Goal: Task Accomplishment & Management: Complete application form

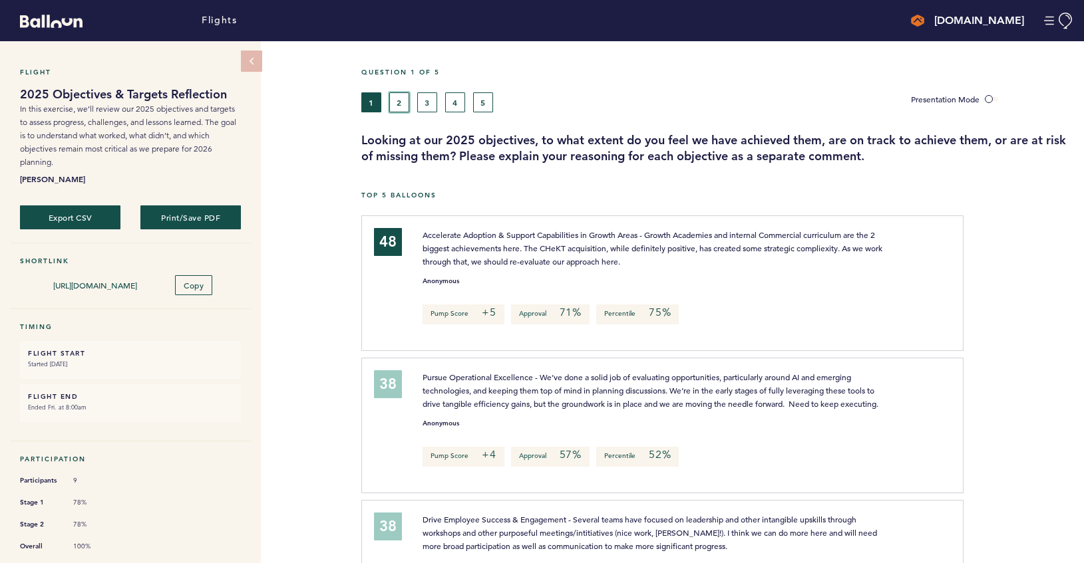
click at [404, 100] on button "2" at bounding box center [399, 102] width 20 height 20
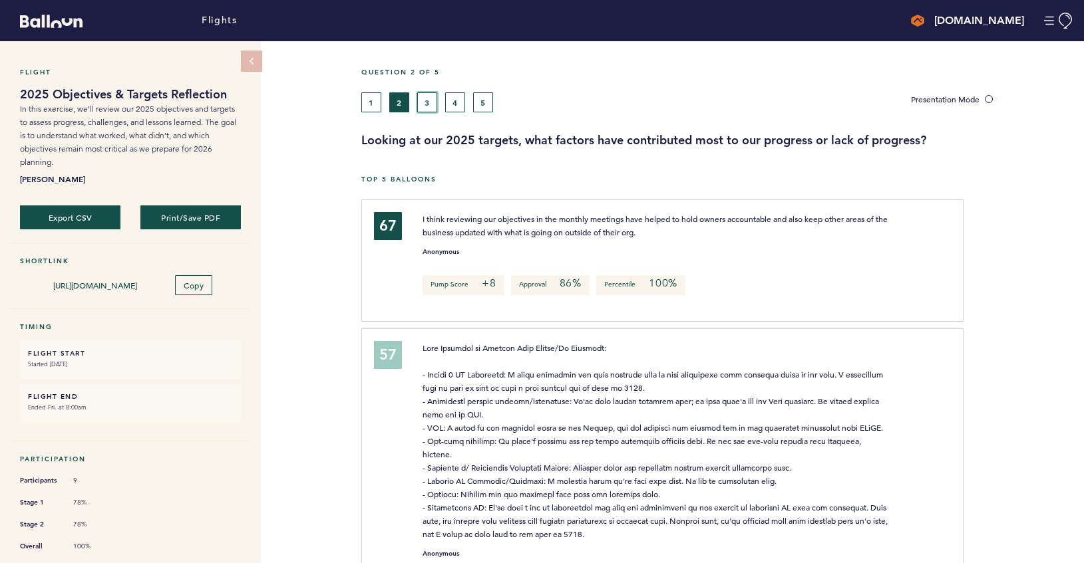
click at [425, 93] on button "3" at bounding box center [427, 102] width 20 height 20
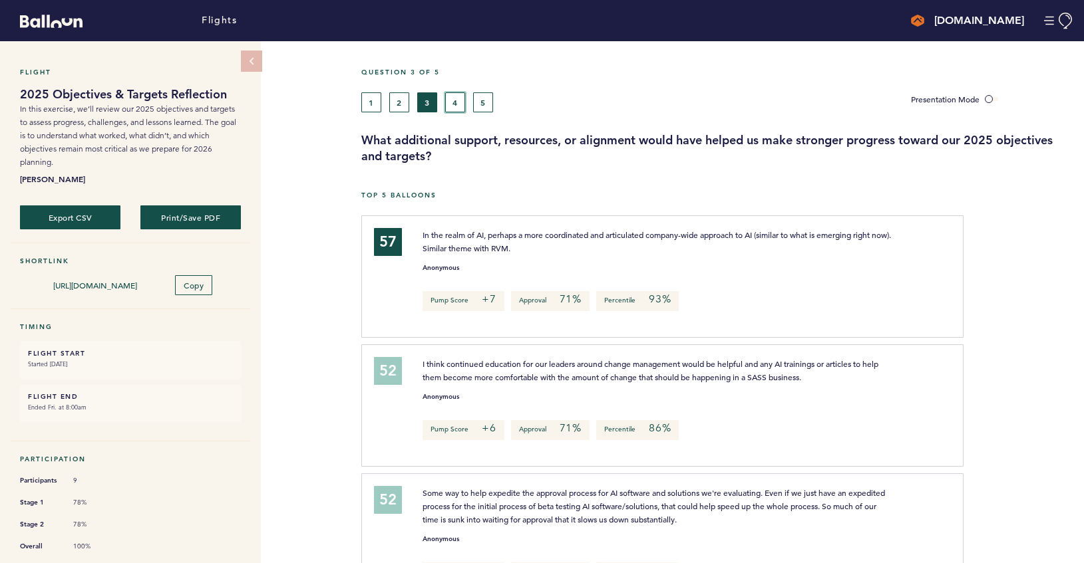
click at [451, 102] on button "4" at bounding box center [455, 102] width 20 height 20
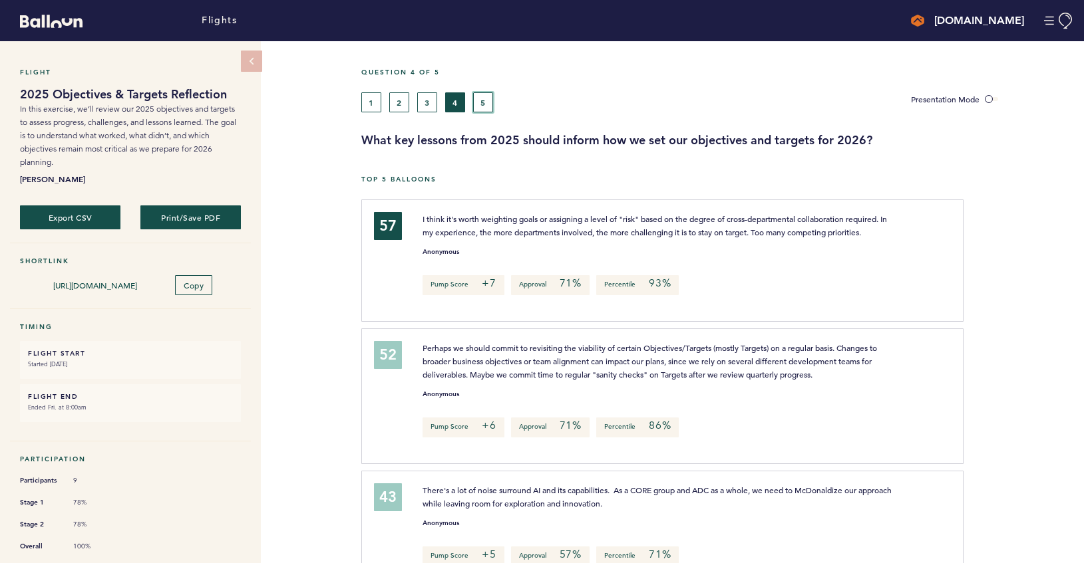
click at [477, 96] on button "5" at bounding box center [483, 102] width 20 height 20
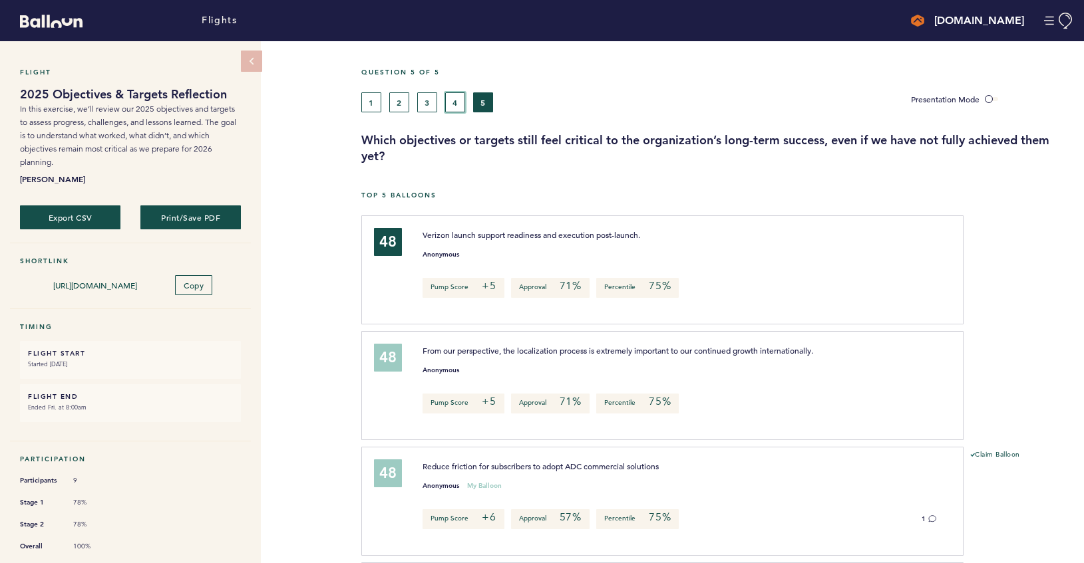
click at [458, 102] on button "4" at bounding box center [455, 102] width 20 height 20
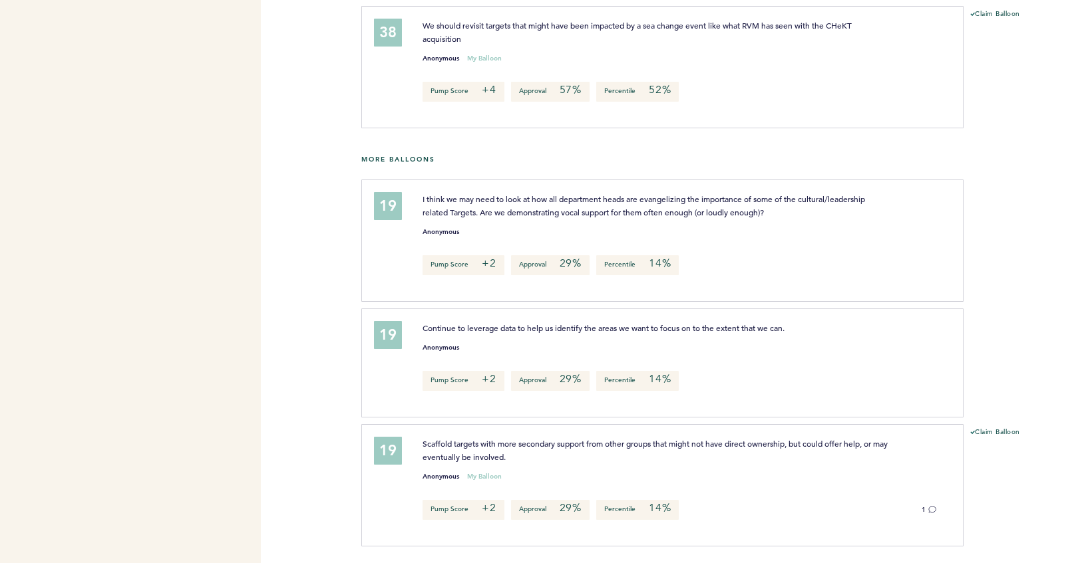
scroll to position [738, 0]
click at [306, 278] on div "Flights [DOMAIN_NAME] [EMAIL_ADDRESS][DOMAIN_NAME] Team Domain: alarmcom Notifi…" at bounding box center [542, 281] width 1084 height 563
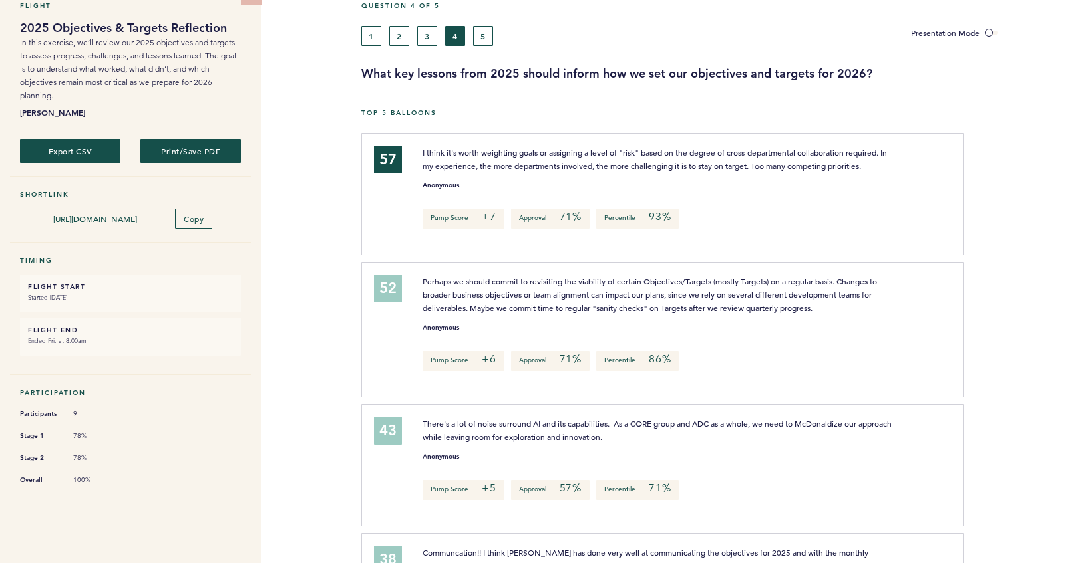
scroll to position [0, 0]
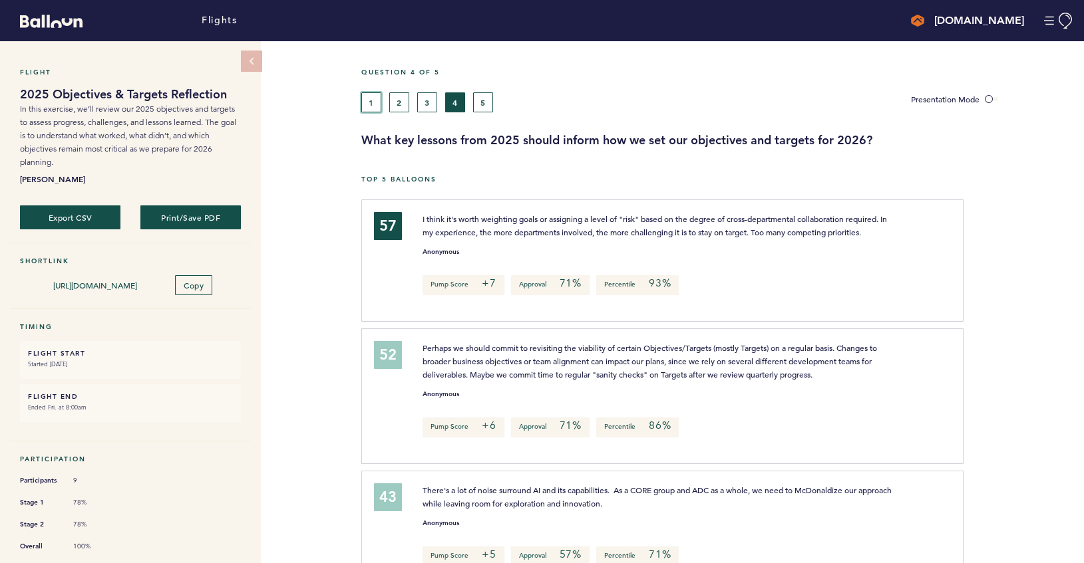
click at [376, 100] on button "1" at bounding box center [371, 102] width 20 height 20
